Goal: Task Accomplishment & Management: Manage account settings

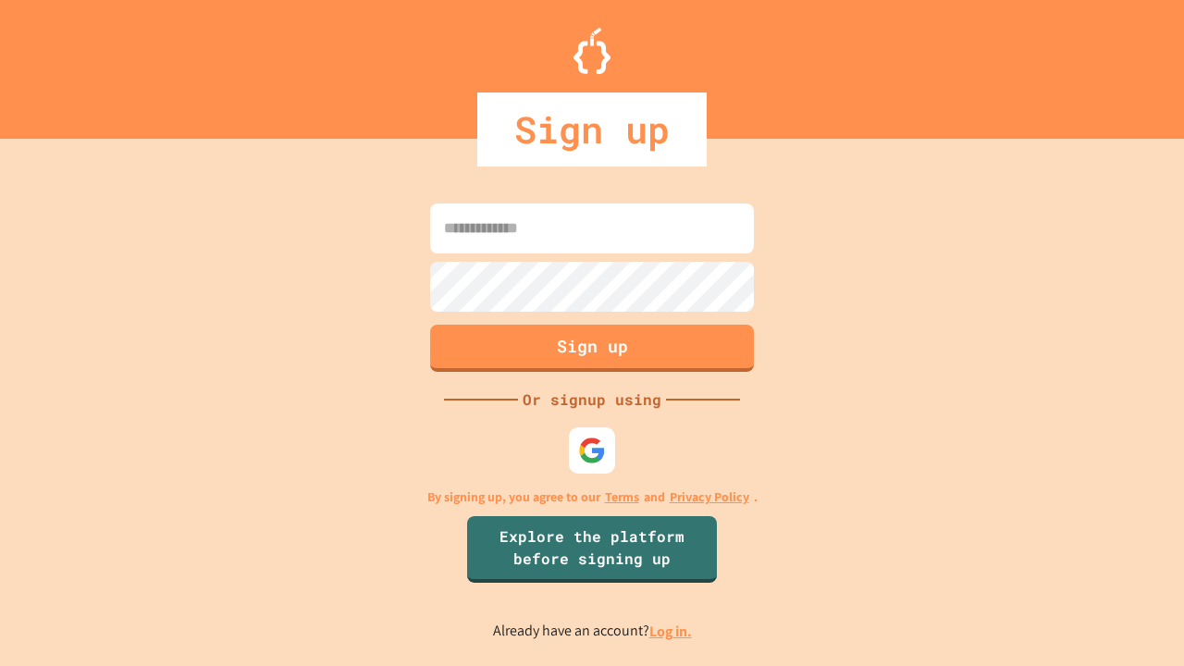
click at [672, 631] on link "Log in." at bounding box center [670, 631] width 43 height 19
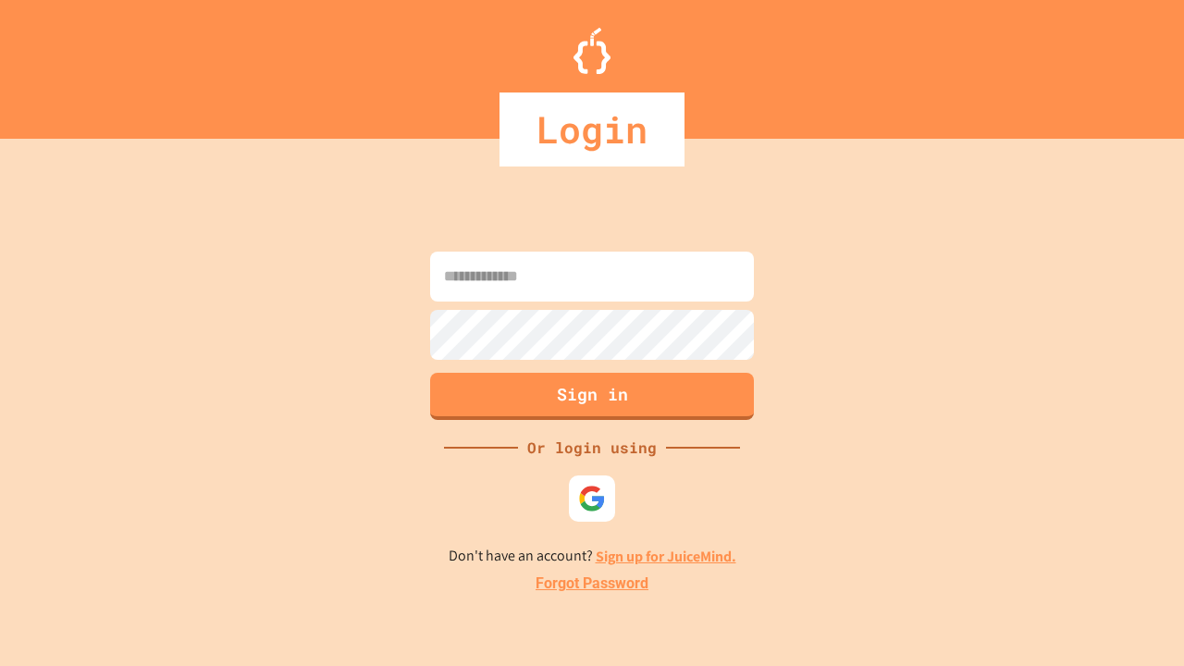
click at [592, 584] on link "Forgot Password" at bounding box center [592, 584] width 113 height 22
